Goal: Task Accomplishment & Management: Manage account settings

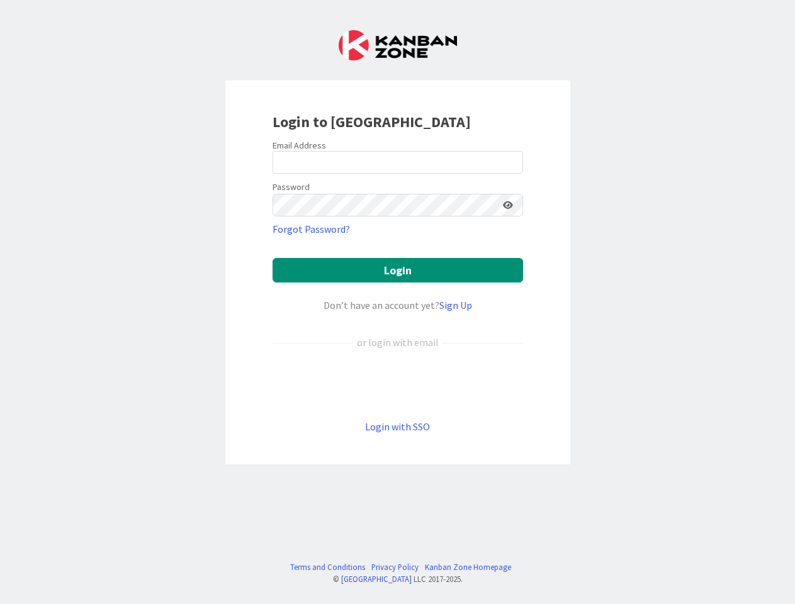
click at [397, 302] on div "Don’t have an account yet? Sign Up" at bounding box center [397, 305] width 250 height 15
click at [508, 205] on icon at bounding box center [508, 205] width 10 height 9
click at [398, 270] on button "Login" at bounding box center [397, 270] width 250 height 25
